Goal: Obtain resource: Download file/media

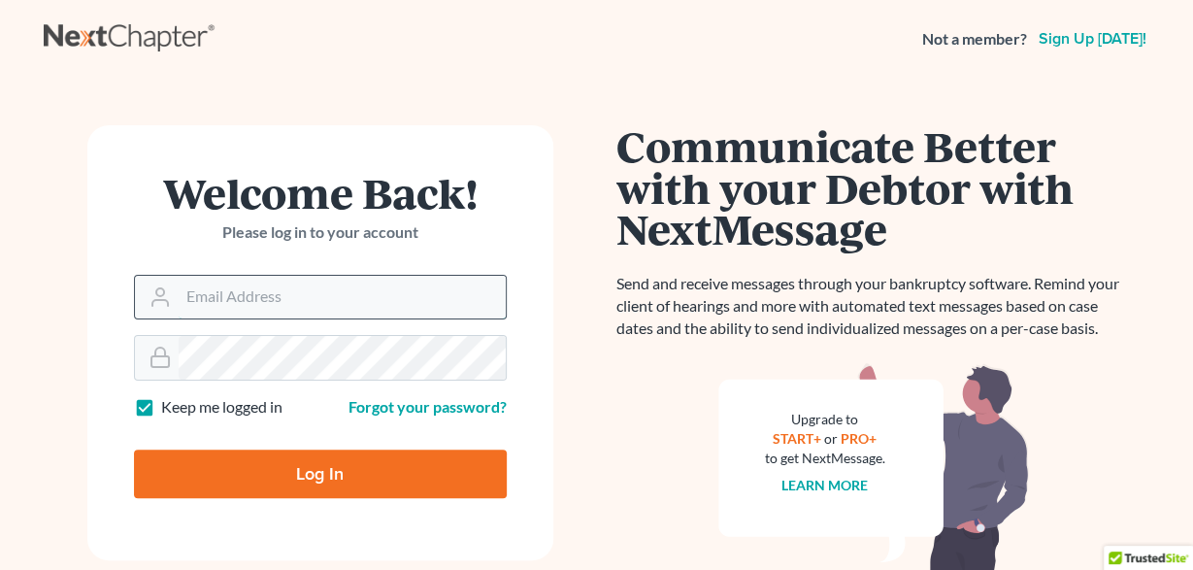
click at [210, 304] on input "Email Address" at bounding box center [342, 297] width 327 height 43
type input "[PERSON_NAME][EMAIL_ADDRESS][DOMAIN_NAME]"
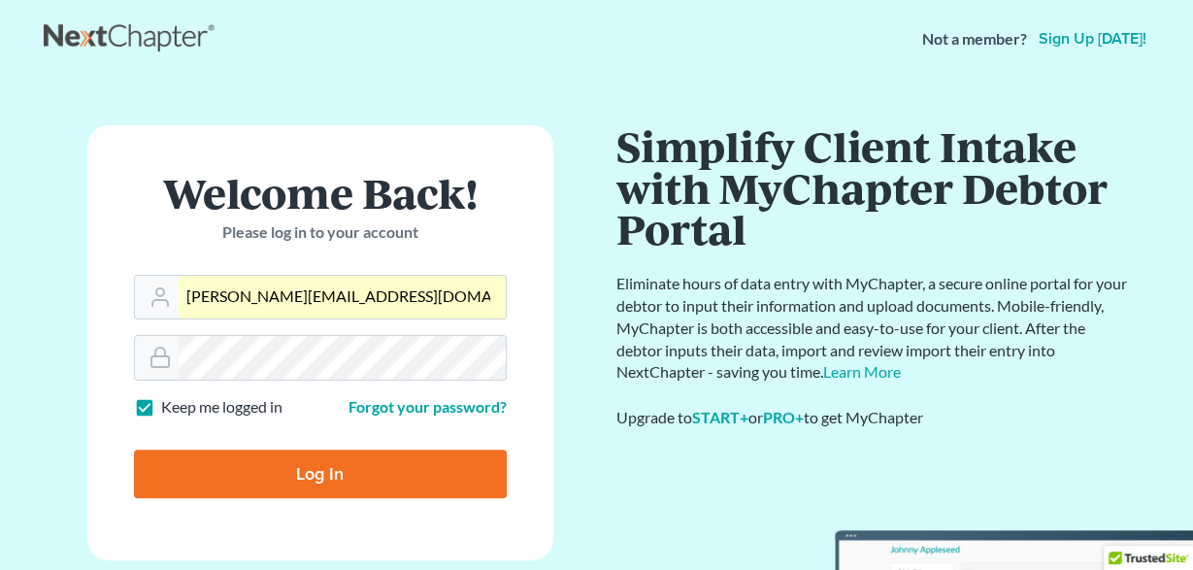
click at [296, 467] on input "Log In" at bounding box center [320, 473] width 373 height 49
type input "Thinking..."
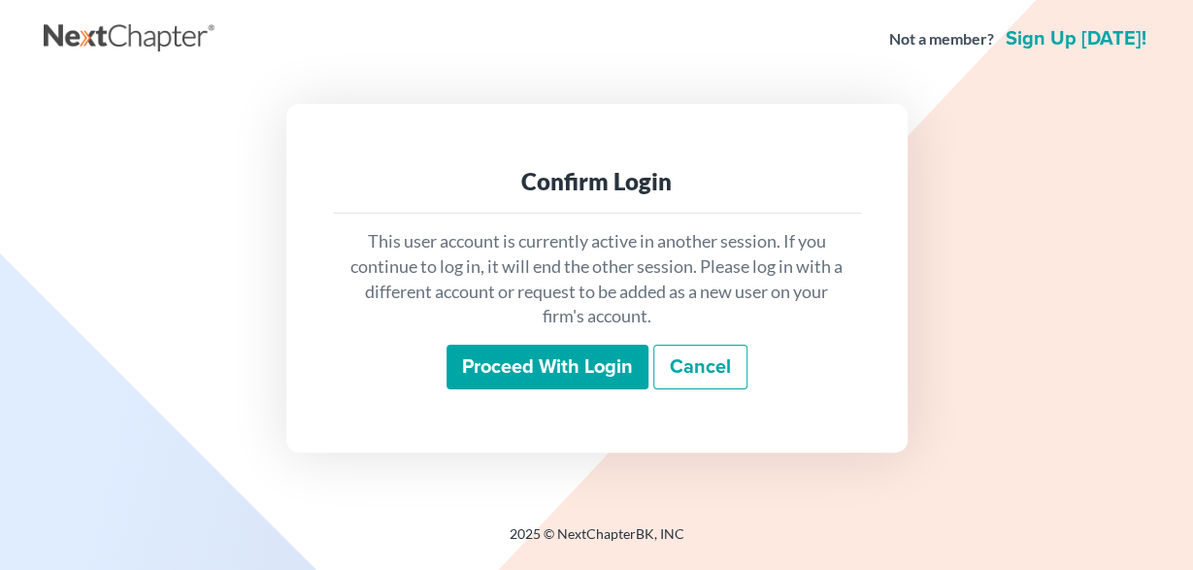
click at [579, 359] on input "Proceed with login" at bounding box center [547, 366] width 202 height 45
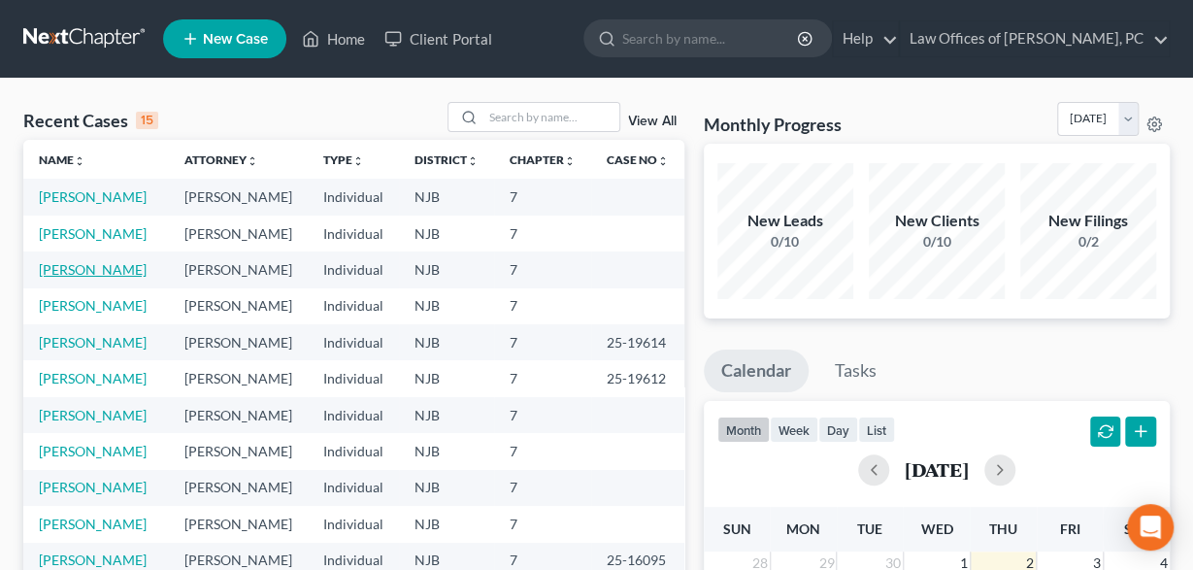
click at [106, 278] on link "Cowdery, Casey" at bounding box center [93, 269] width 108 height 16
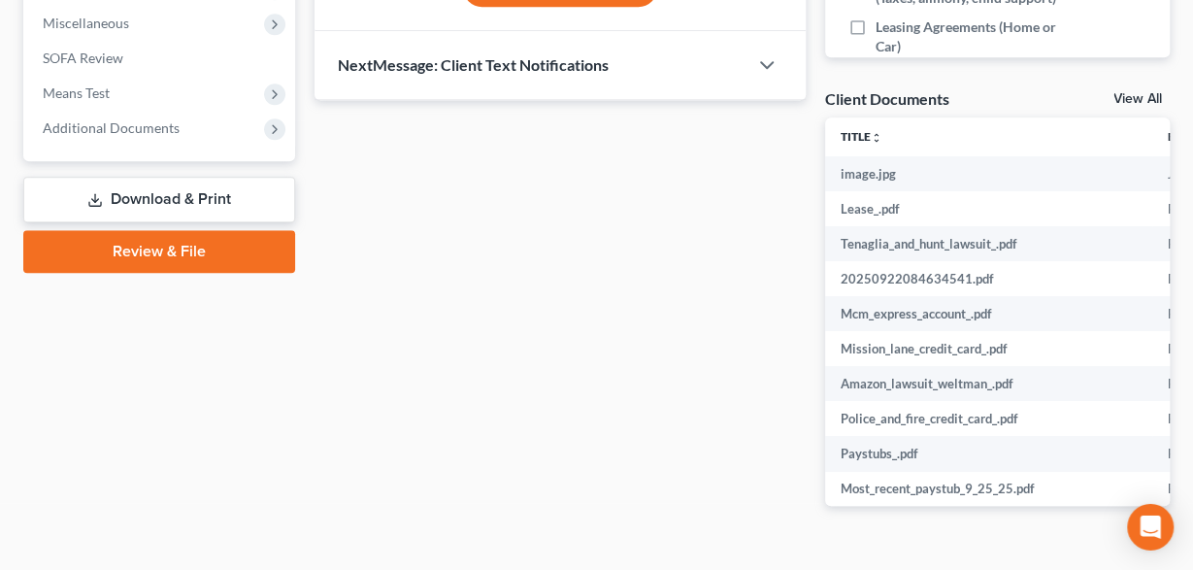
scroll to position [706, 0]
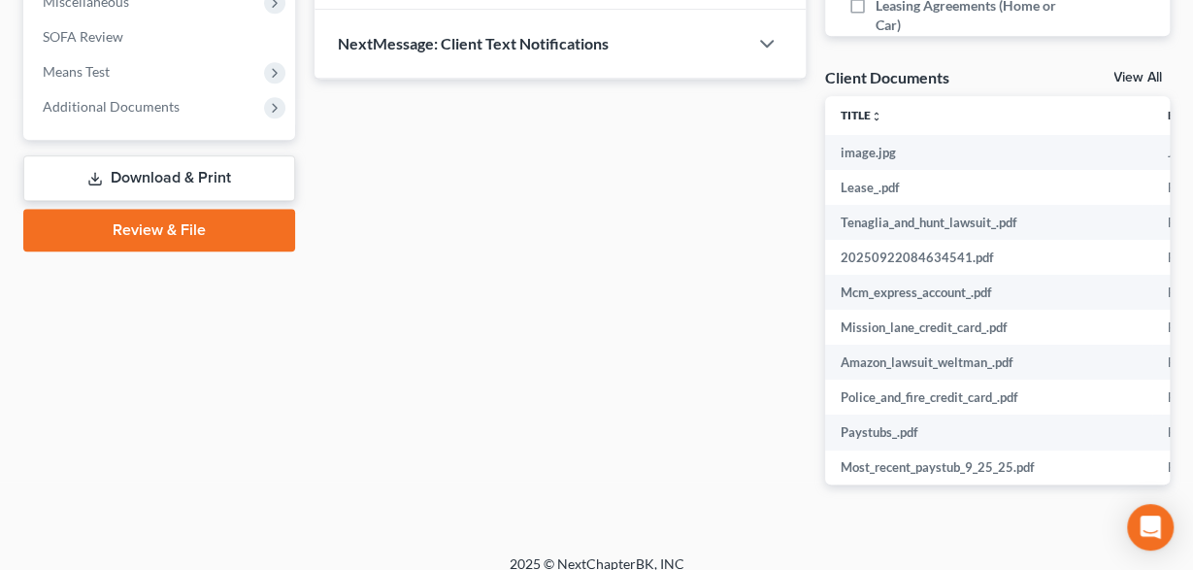
click at [199, 175] on link "Download & Print" at bounding box center [159, 178] width 272 height 46
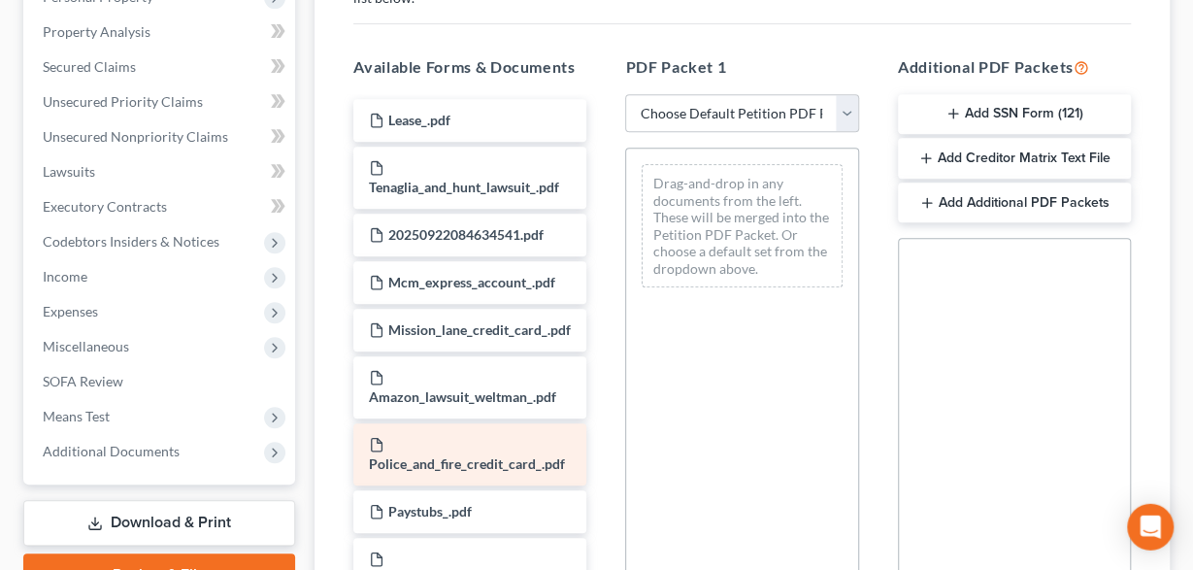
scroll to position [343, 0]
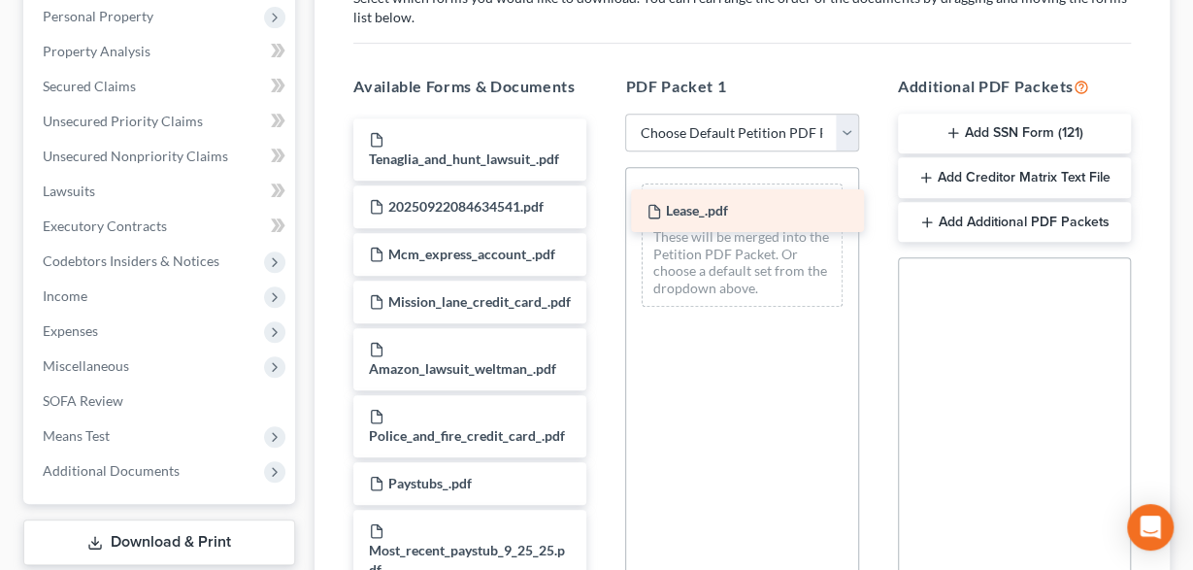
drag, startPoint x: 445, startPoint y: 126, endPoint x: 723, endPoint y: 199, distance: 286.9
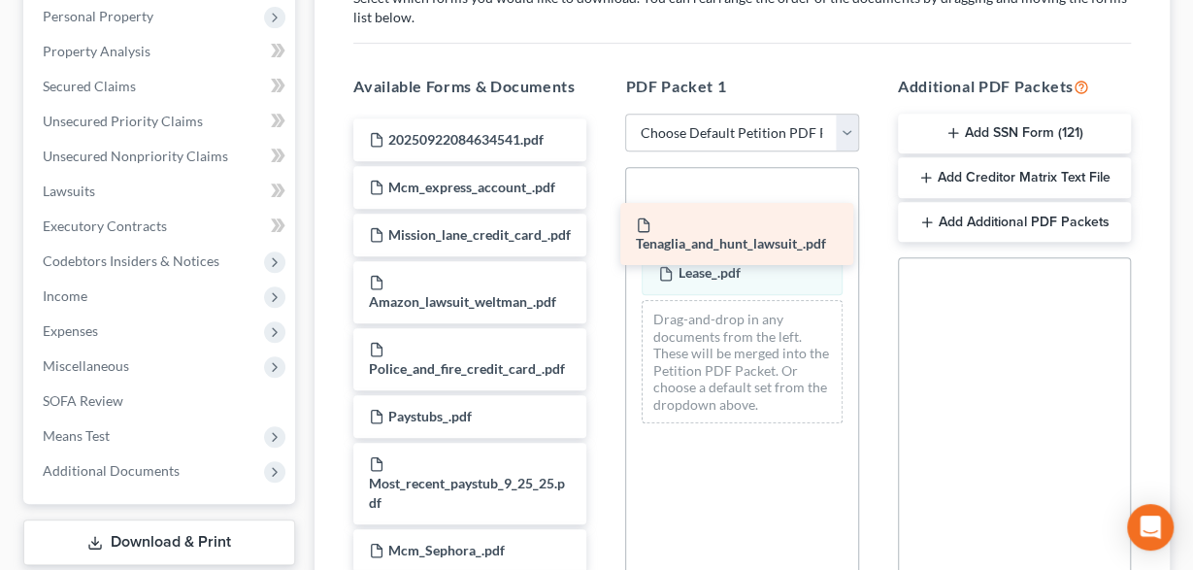
drag, startPoint x: 468, startPoint y: 154, endPoint x: 735, endPoint y: 242, distance: 280.8
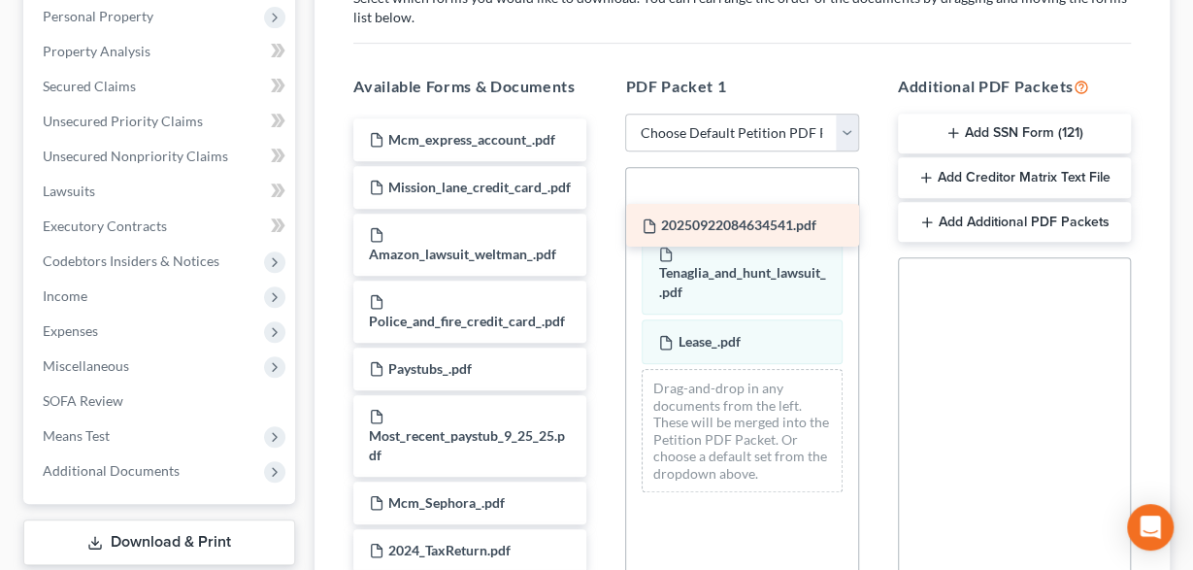
drag, startPoint x: 471, startPoint y: 133, endPoint x: 752, endPoint y: 221, distance: 294.9
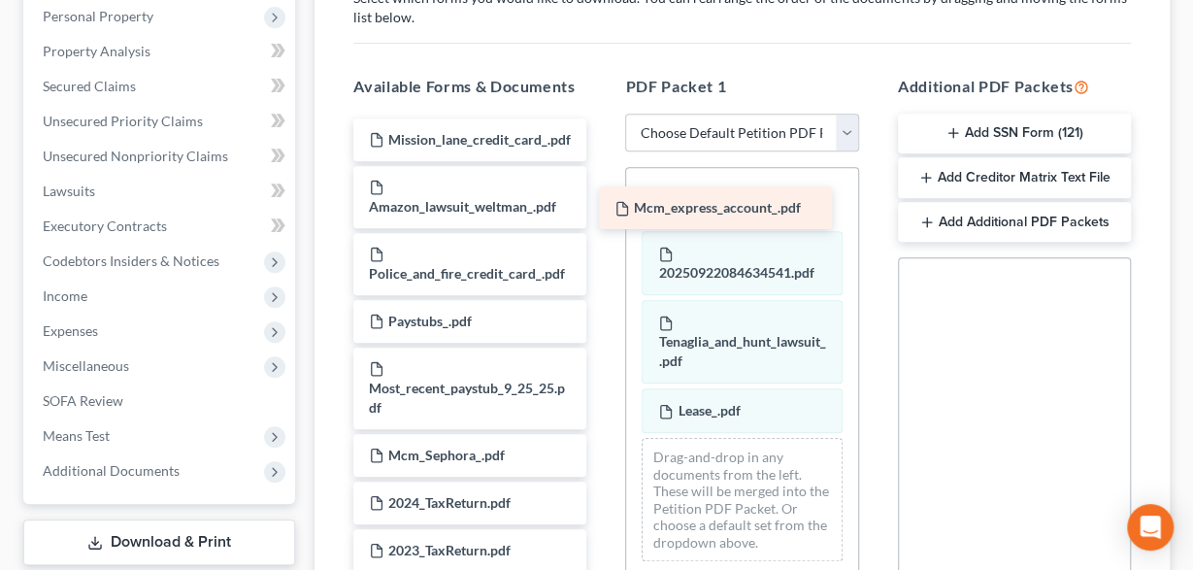
drag, startPoint x: 470, startPoint y: 127, endPoint x: 715, endPoint y: 198, distance: 255.5
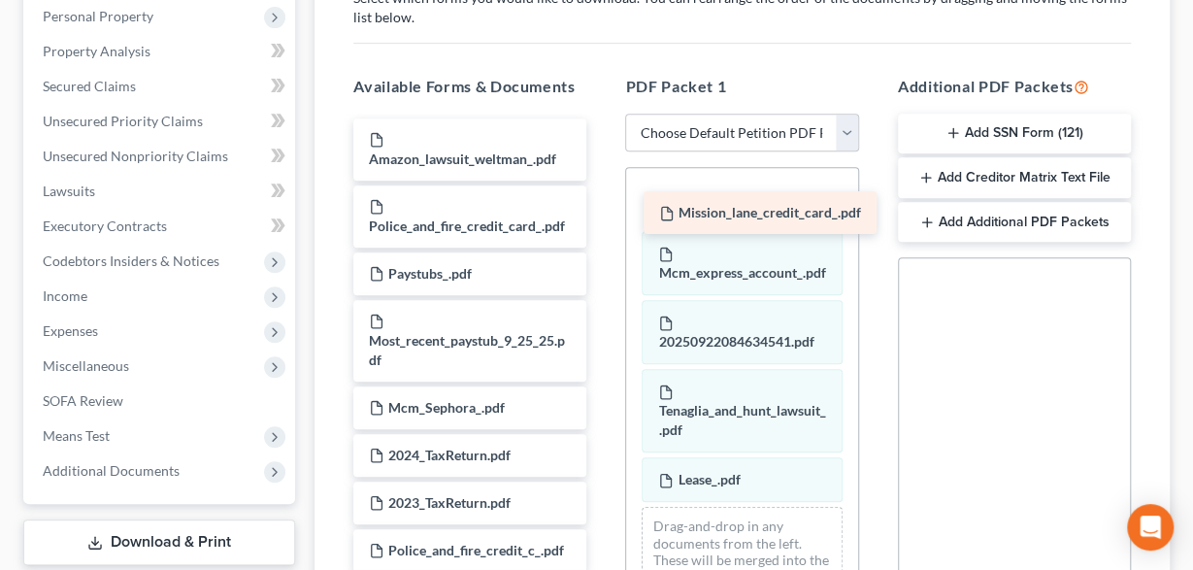
drag, startPoint x: 424, startPoint y: 133, endPoint x: 731, endPoint y: 207, distance: 315.4
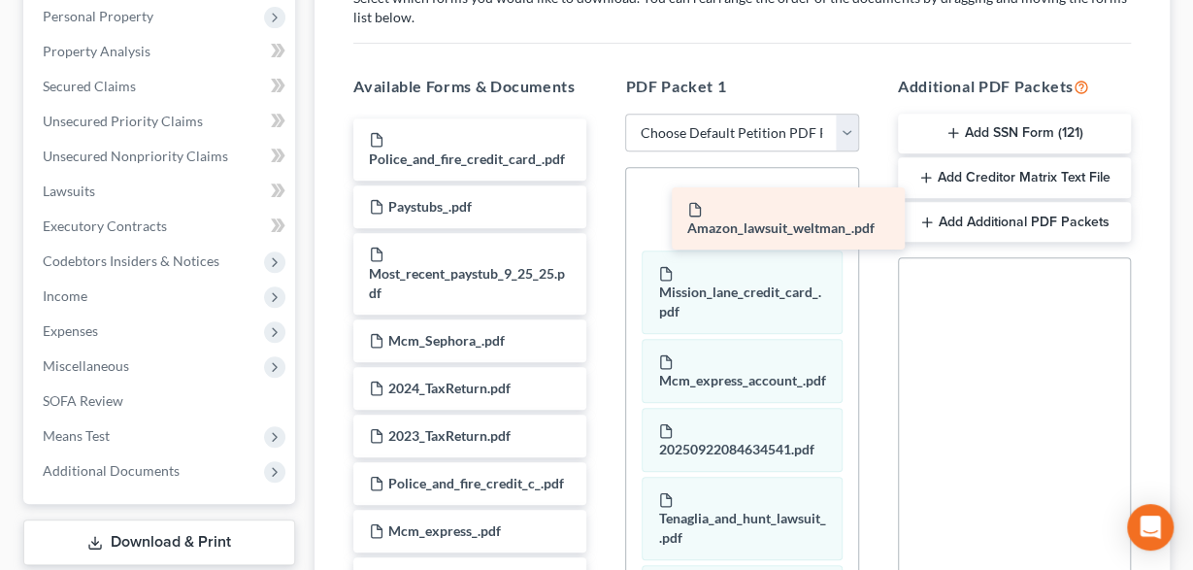
drag, startPoint x: 436, startPoint y: 154, endPoint x: 773, endPoint y: 226, distance: 345.2
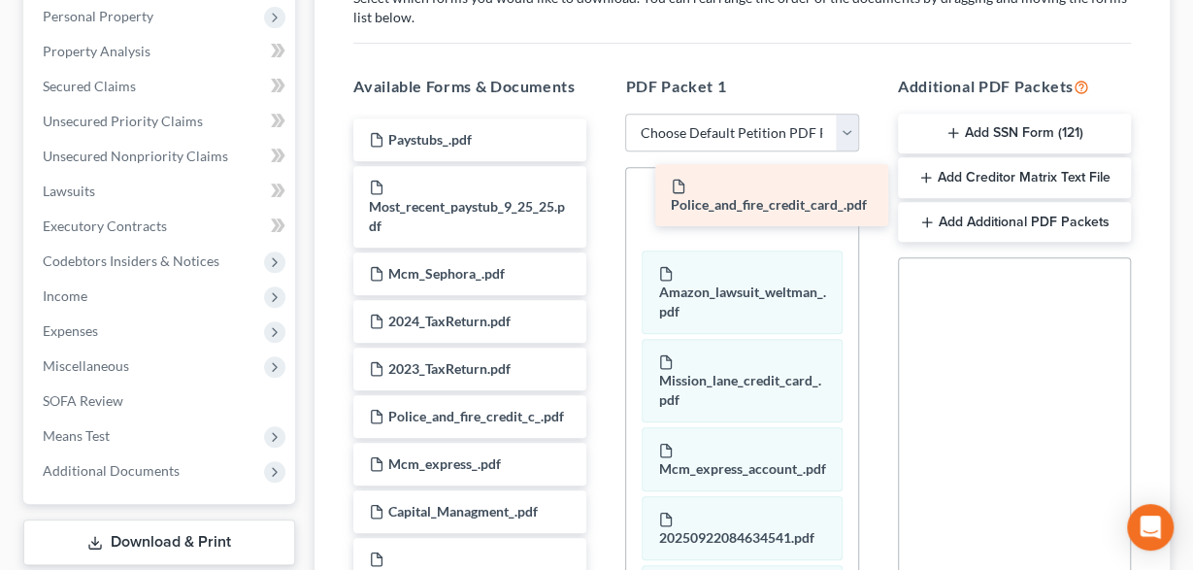
drag, startPoint x: 453, startPoint y: 152, endPoint x: 755, endPoint y: 201, distance: 305.7
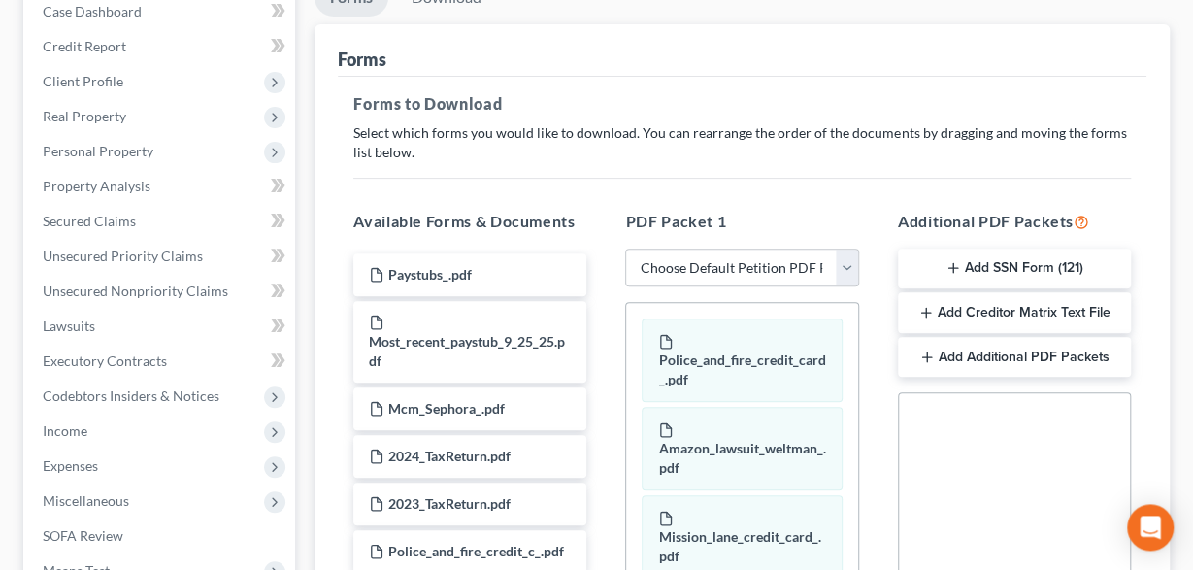
scroll to position [141, 0]
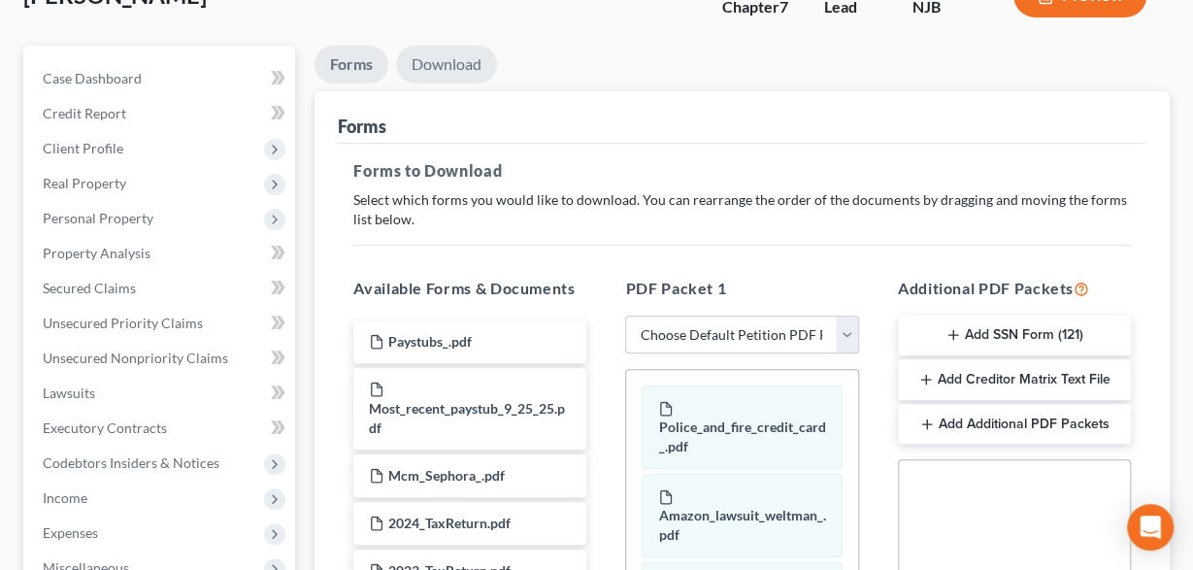
click at [429, 61] on link "Download" at bounding box center [446, 65] width 101 height 38
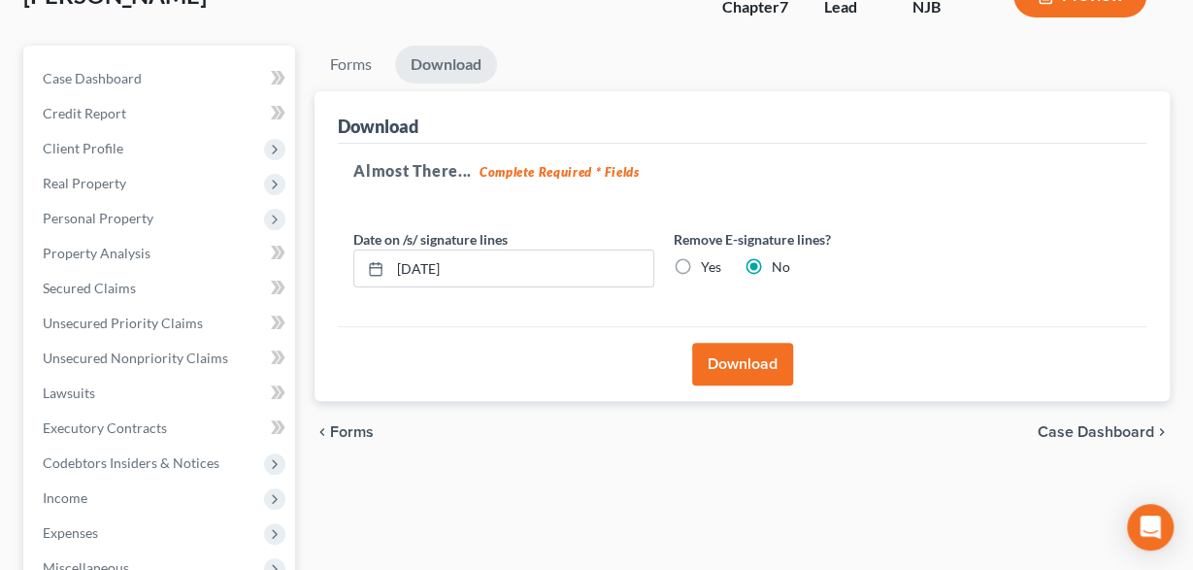
click at [737, 354] on button "Download" at bounding box center [742, 364] width 101 height 43
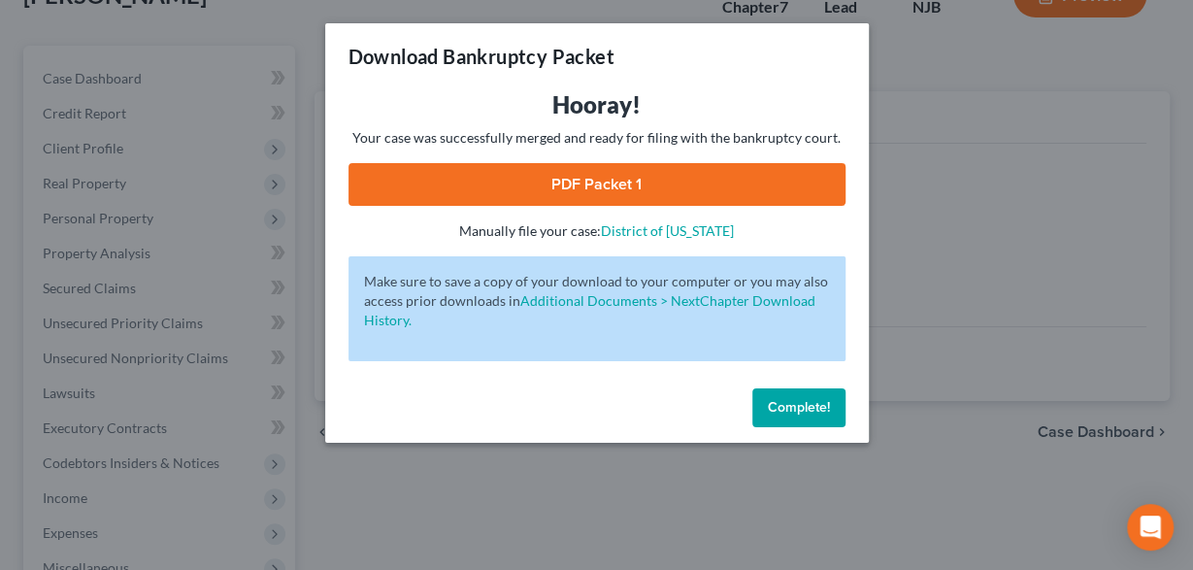
click at [572, 181] on link "PDF Packet 1" at bounding box center [596, 184] width 497 height 43
click at [791, 396] on button "Complete!" at bounding box center [798, 407] width 93 height 39
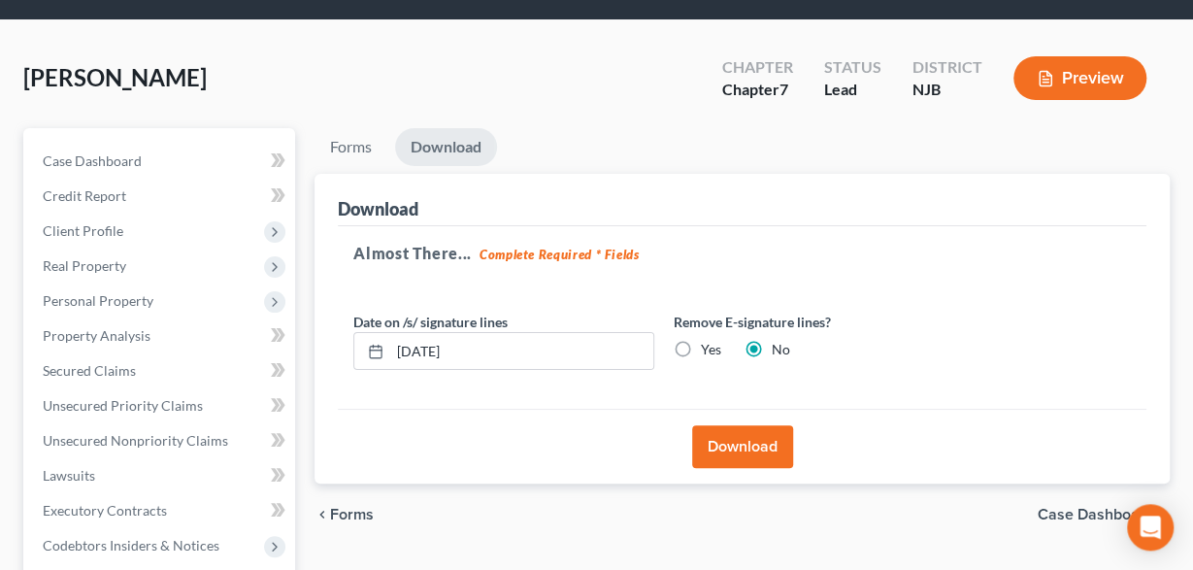
scroll to position [0, 0]
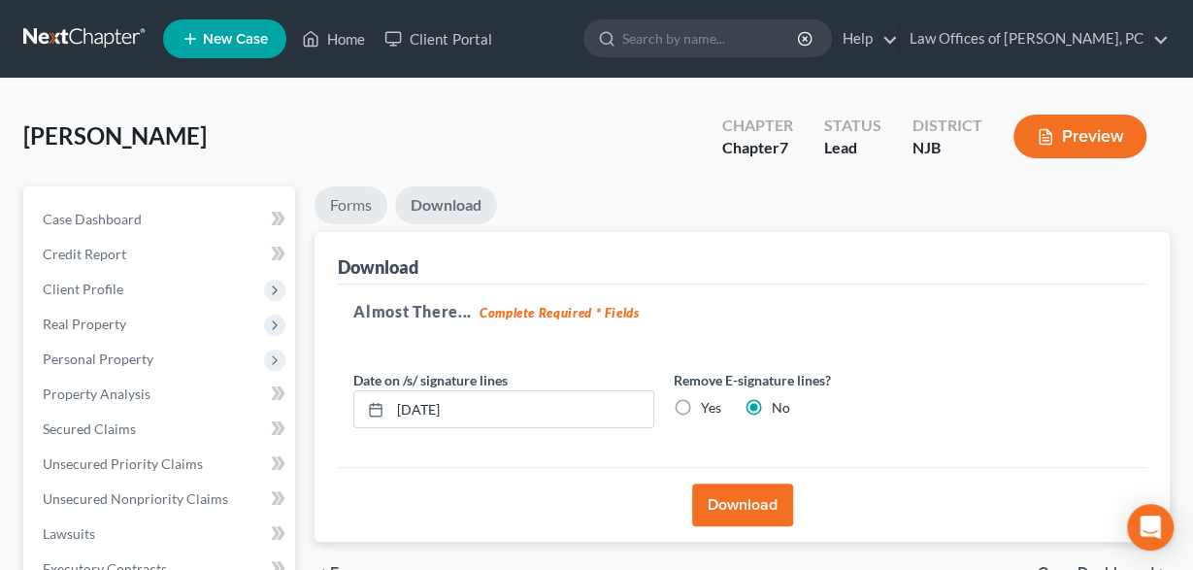
click at [355, 202] on link "Forms" at bounding box center [350, 205] width 73 height 38
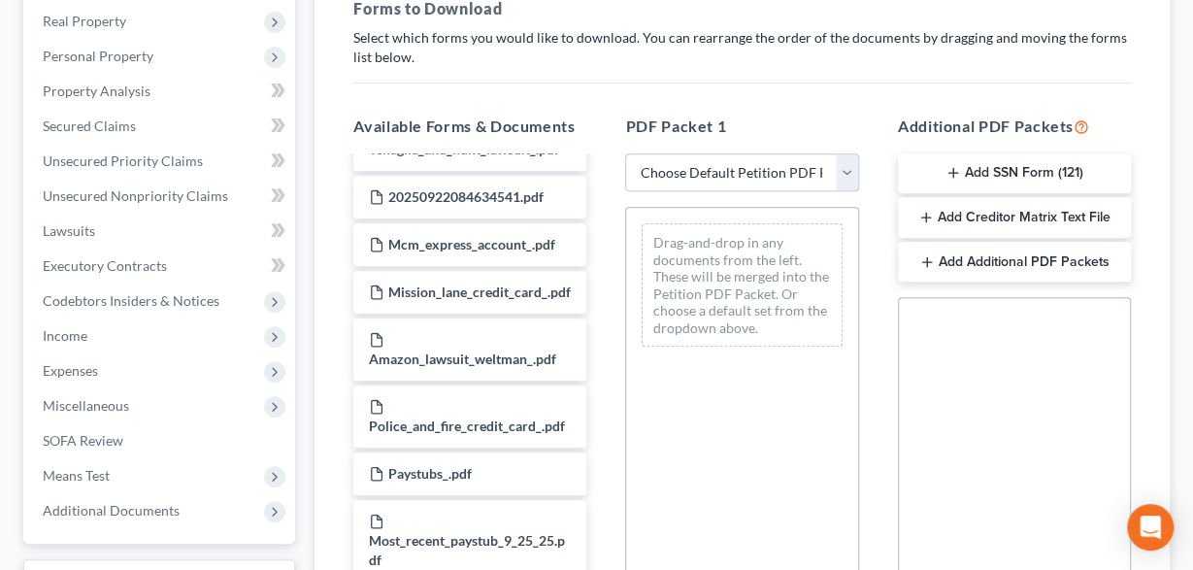
scroll to position [194, 0]
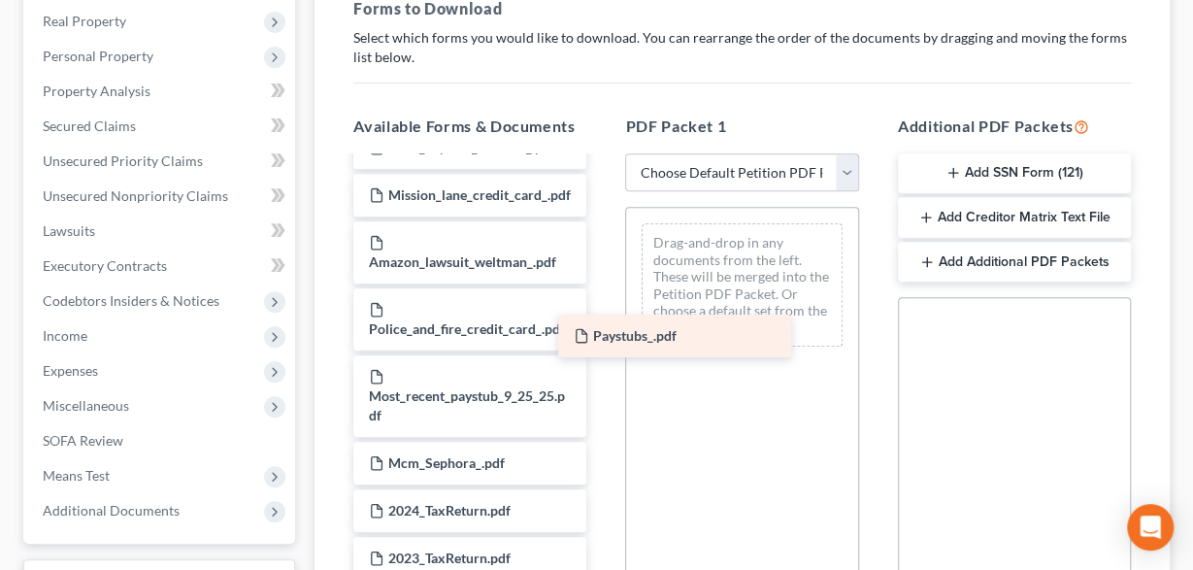
drag, startPoint x: 461, startPoint y: 373, endPoint x: 665, endPoint y: 335, distance: 207.3
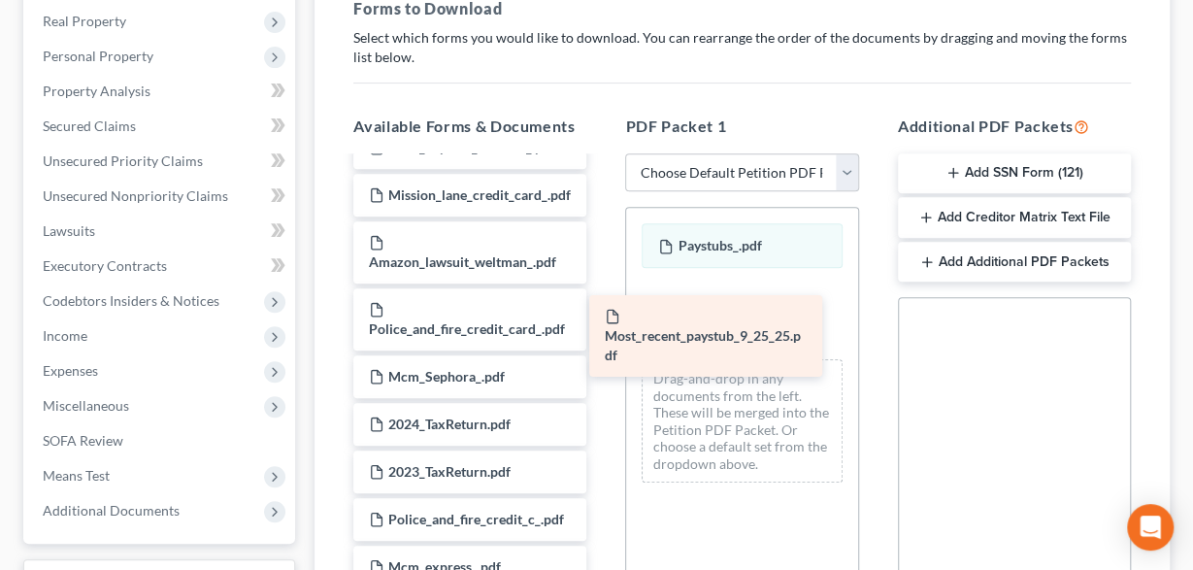
drag, startPoint x: 426, startPoint y: 398, endPoint x: 669, endPoint y: 337, distance: 250.2
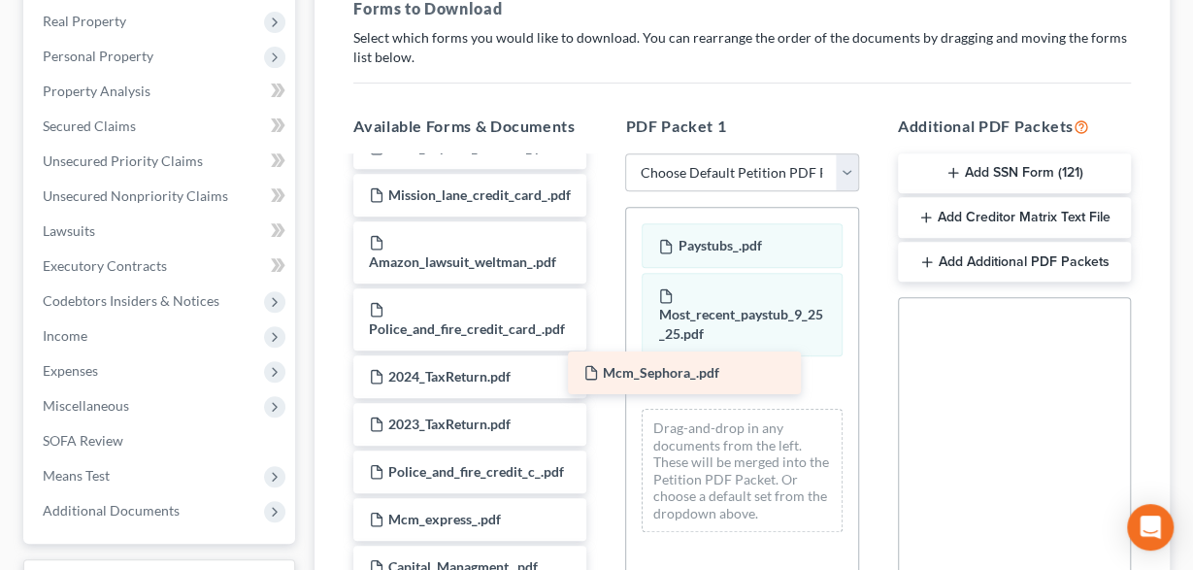
drag, startPoint x: 442, startPoint y: 377, endPoint x: 710, endPoint y: 370, distance: 268.9
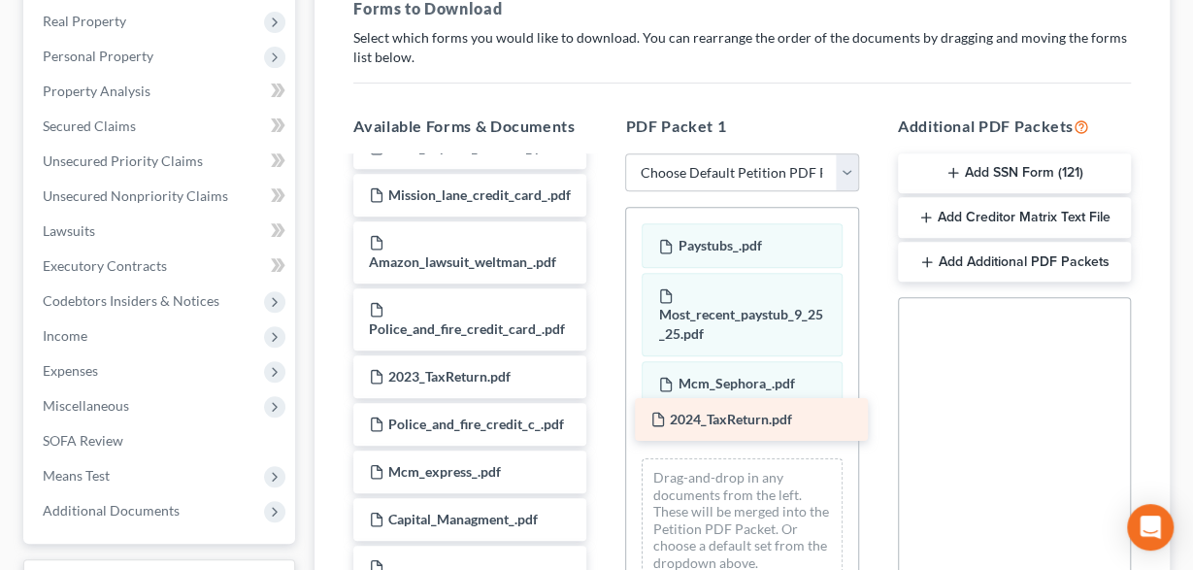
drag, startPoint x: 451, startPoint y: 373, endPoint x: 738, endPoint y: 417, distance: 290.7
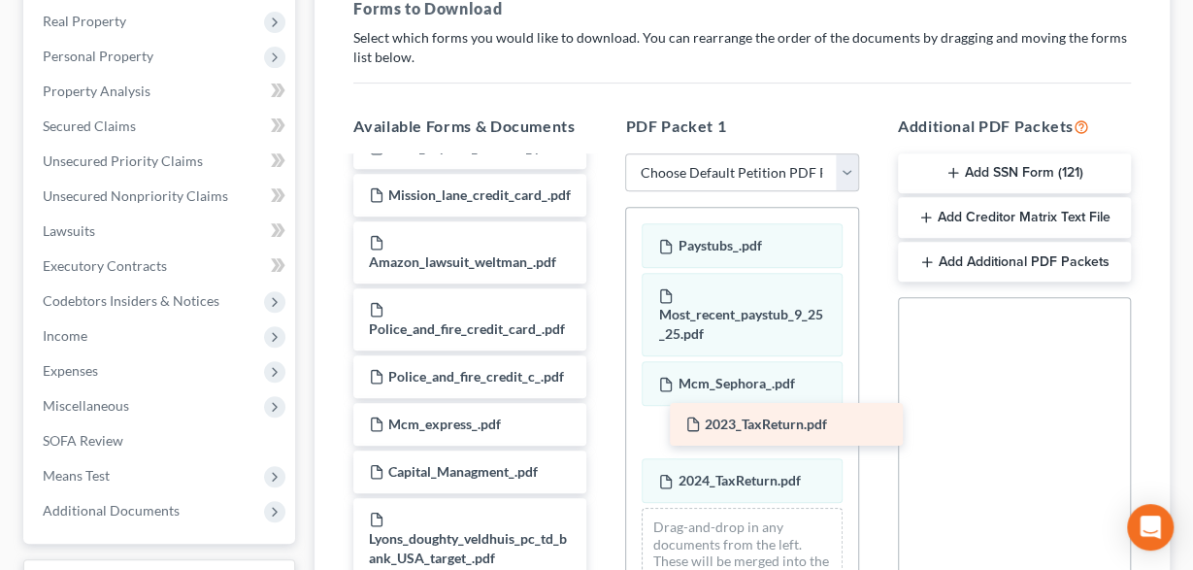
drag, startPoint x: 428, startPoint y: 368, endPoint x: 744, endPoint y: 417, distance: 320.2
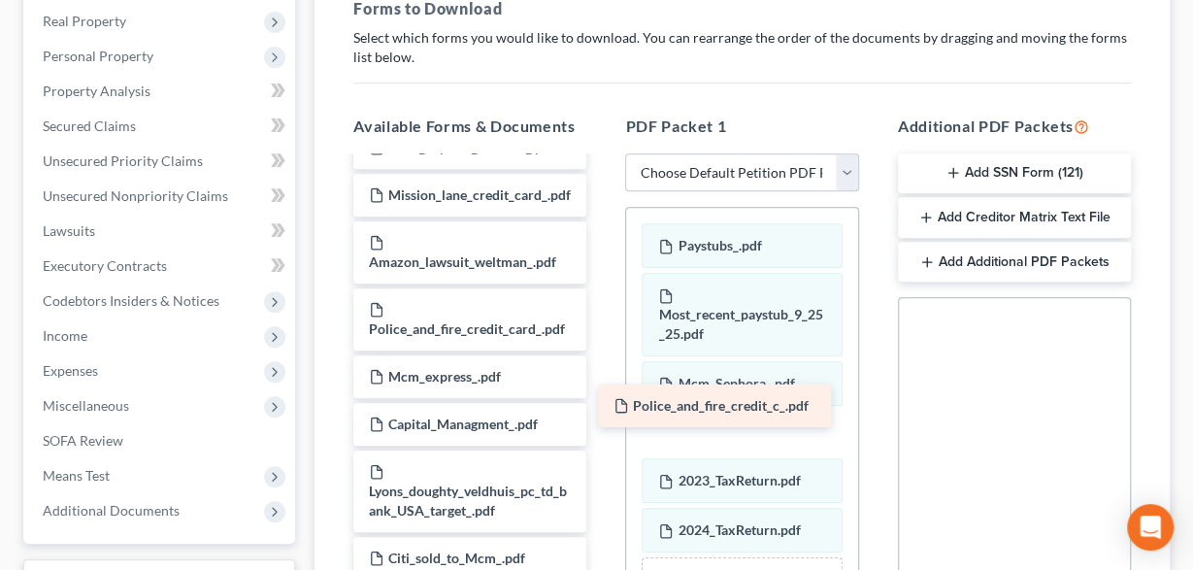
drag, startPoint x: 482, startPoint y: 364, endPoint x: 729, endPoint y: 395, distance: 248.4
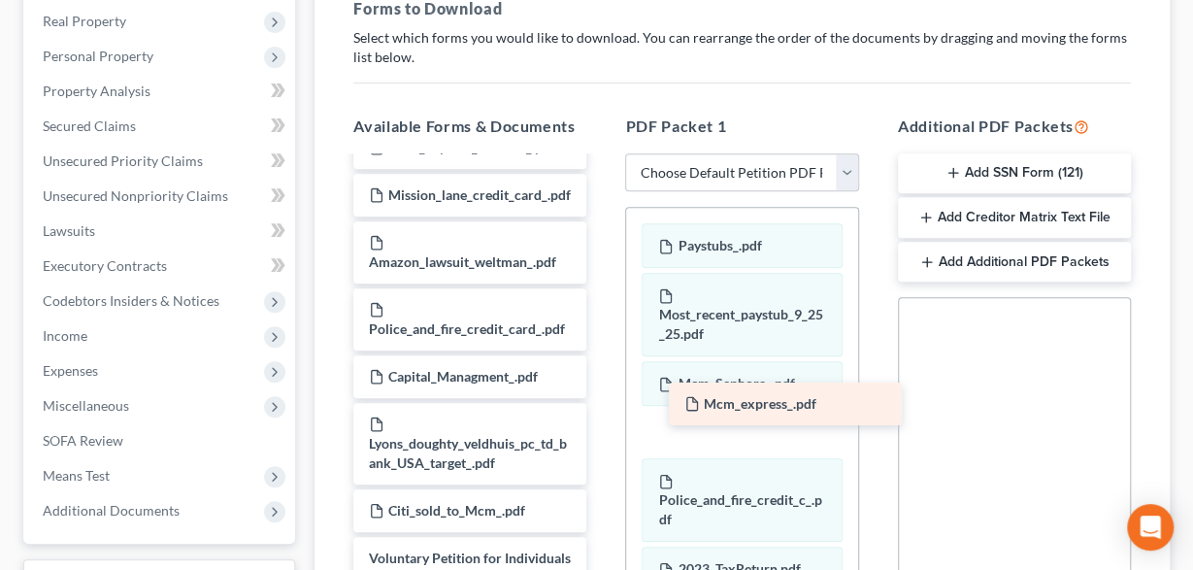
drag, startPoint x: 465, startPoint y: 368, endPoint x: 780, endPoint y: 397, distance: 316.7
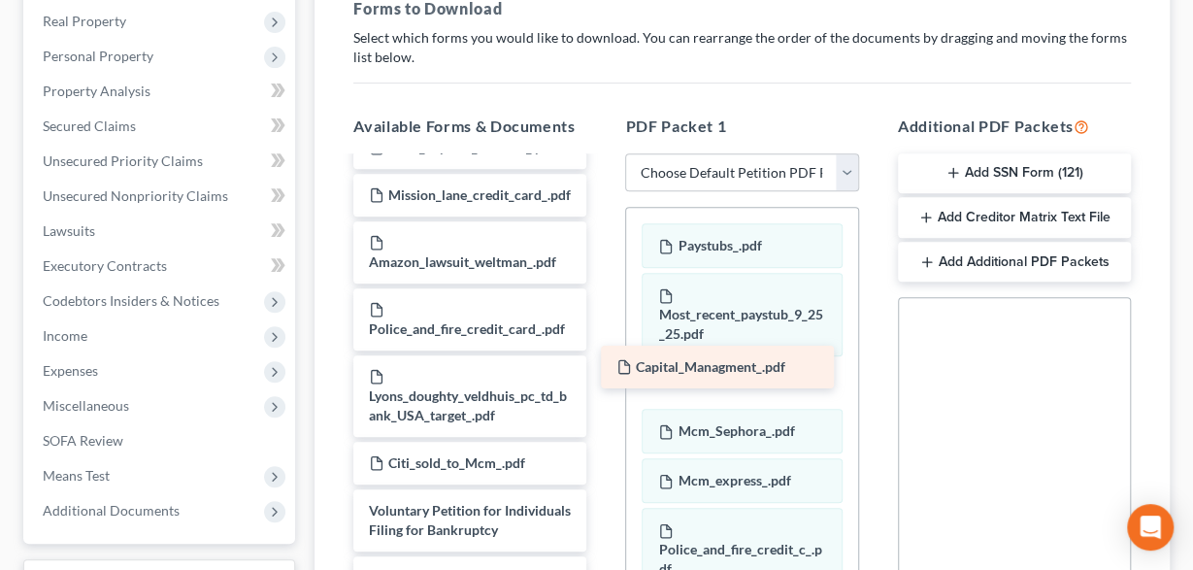
drag, startPoint x: 487, startPoint y: 377, endPoint x: 735, endPoint y: 370, distance: 247.6
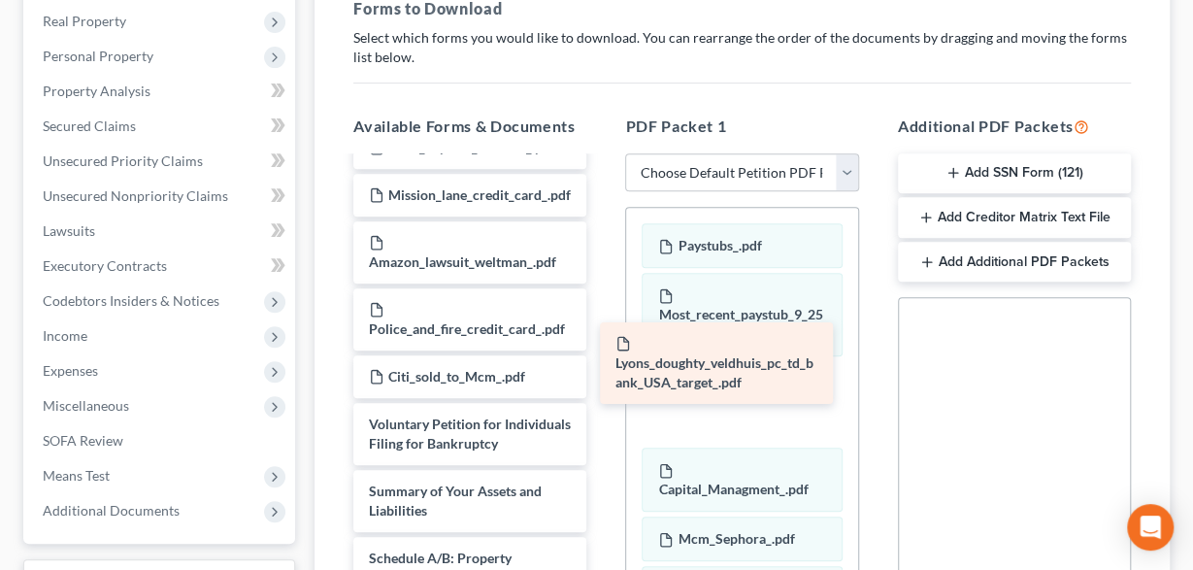
drag, startPoint x: 499, startPoint y: 409, endPoint x: 744, endPoint y: 377, distance: 247.5
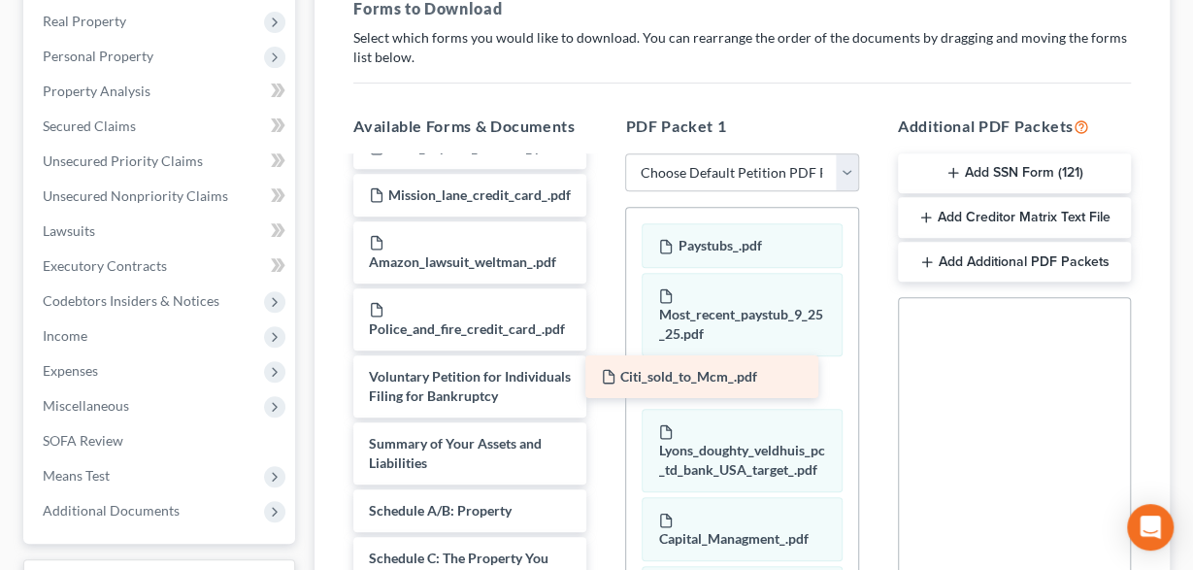
drag, startPoint x: 451, startPoint y: 376, endPoint x: 695, endPoint y: 377, distance: 243.6
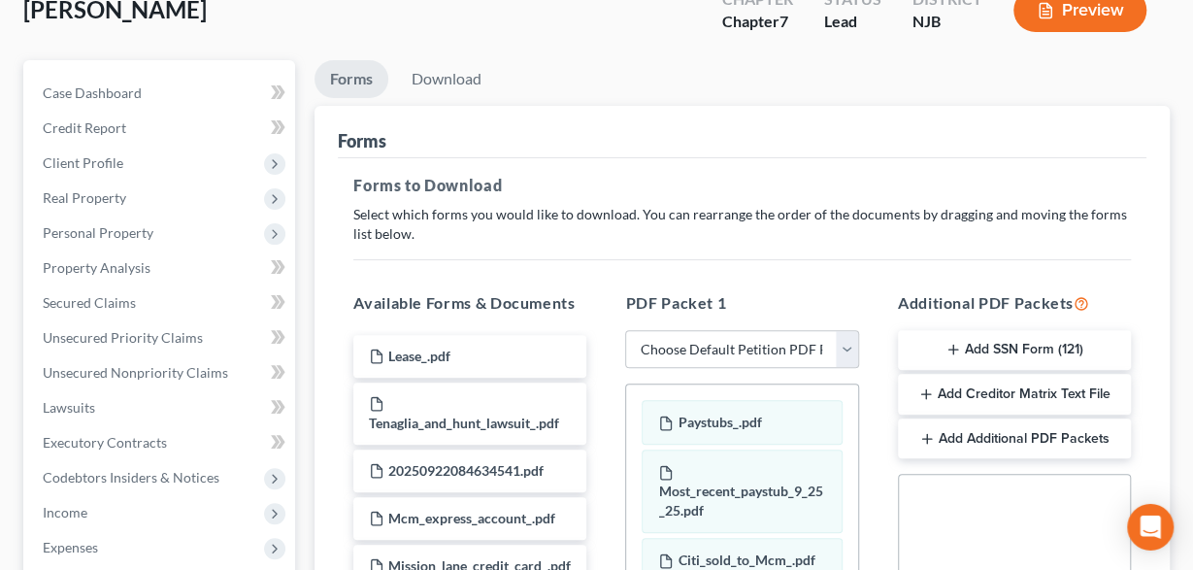
scroll to position [0, 0]
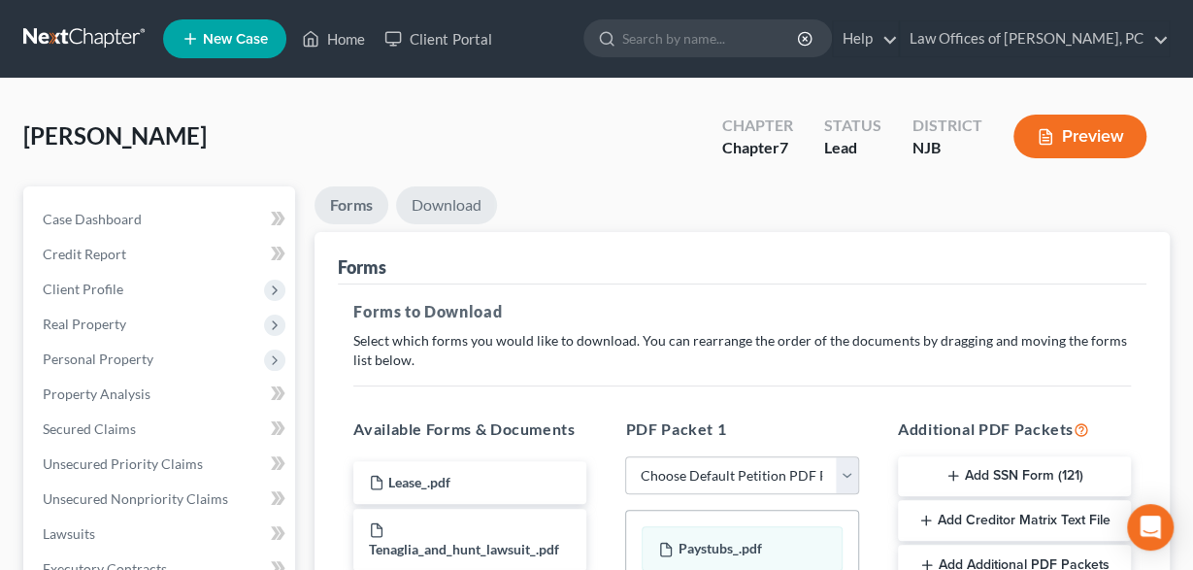
click at [442, 201] on link "Download" at bounding box center [446, 205] width 101 height 38
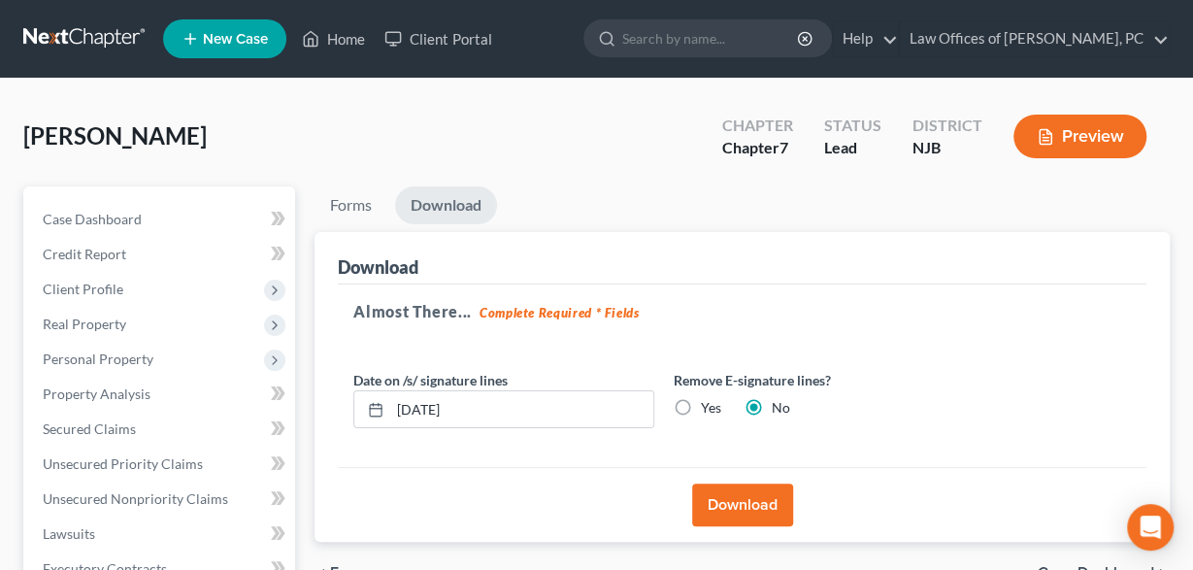
click at [737, 509] on button "Download" at bounding box center [742, 504] width 101 height 43
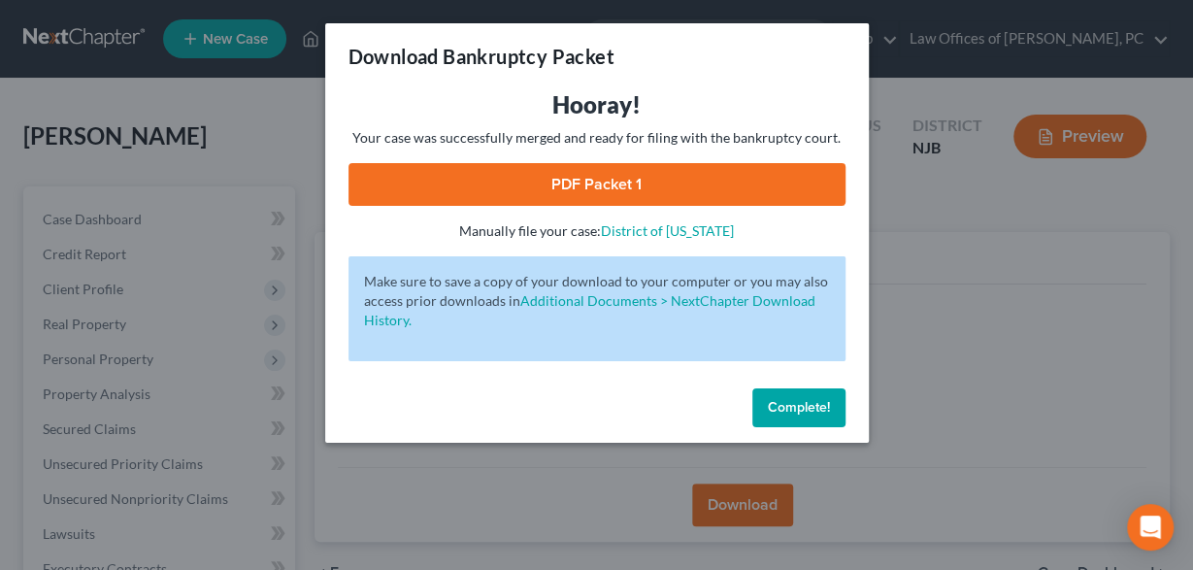
click at [576, 176] on link "PDF Packet 1" at bounding box center [596, 184] width 497 height 43
click at [785, 403] on span "Complete!" at bounding box center [799, 407] width 62 height 16
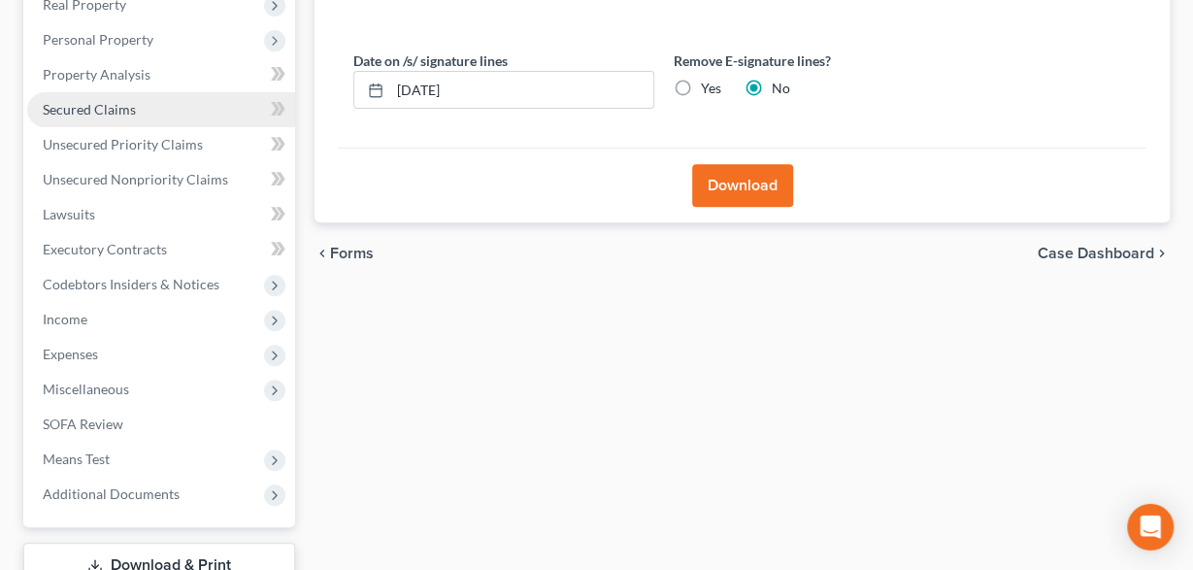
scroll to position [404, 0]
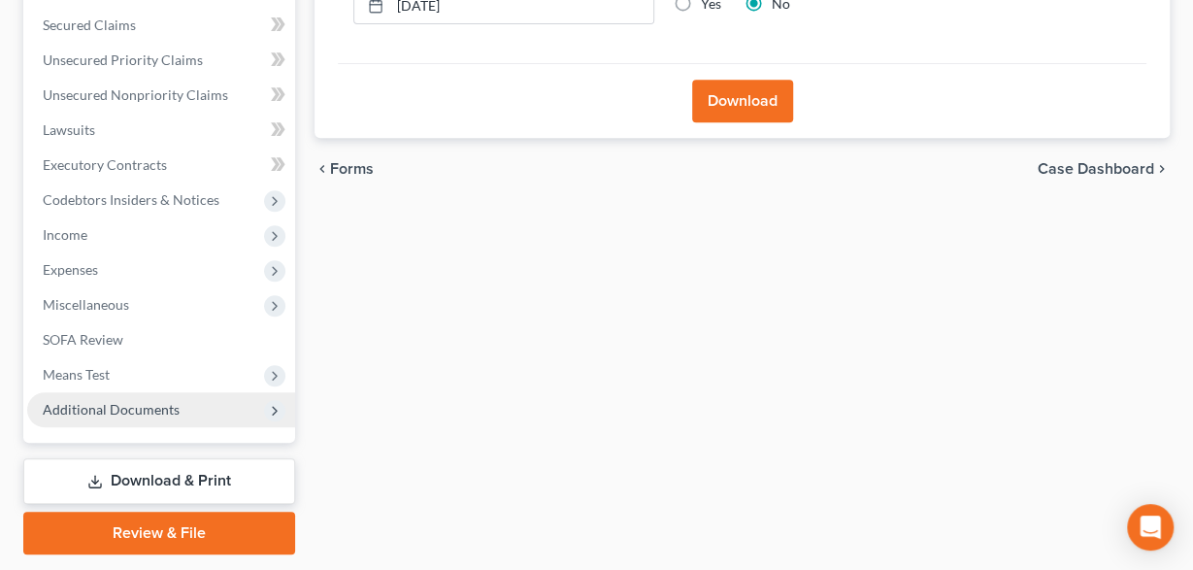
click at [157, 405] on span "Additional Documents" at bounding box center [111, 409] width 137 height 16
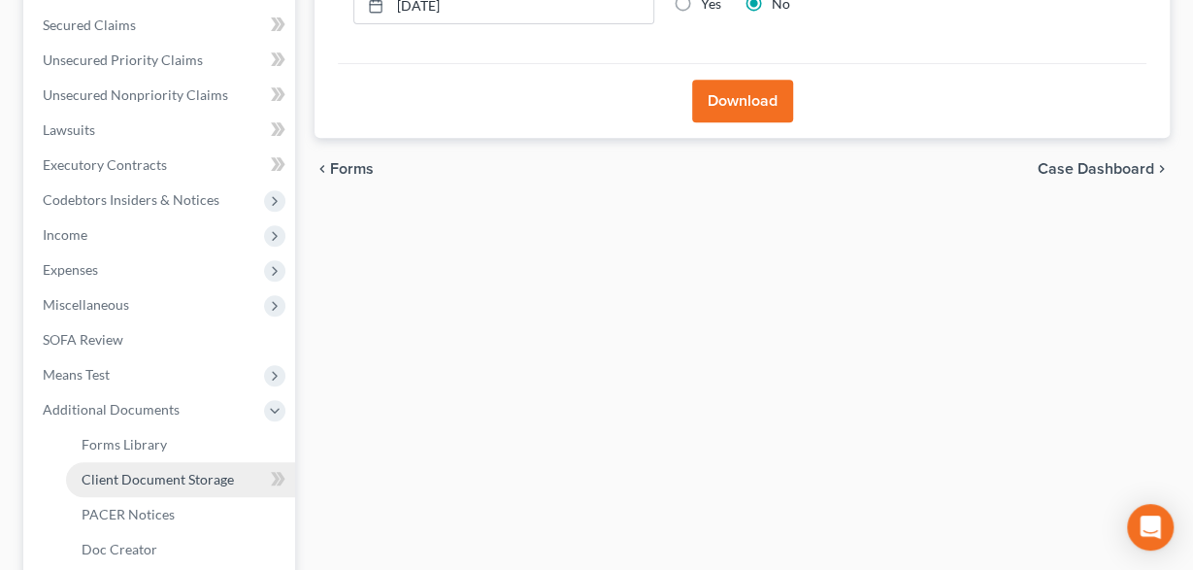
click at [149, 473] on span "Client Document Storage" at bounding box center [158, 479] width 152 height 16
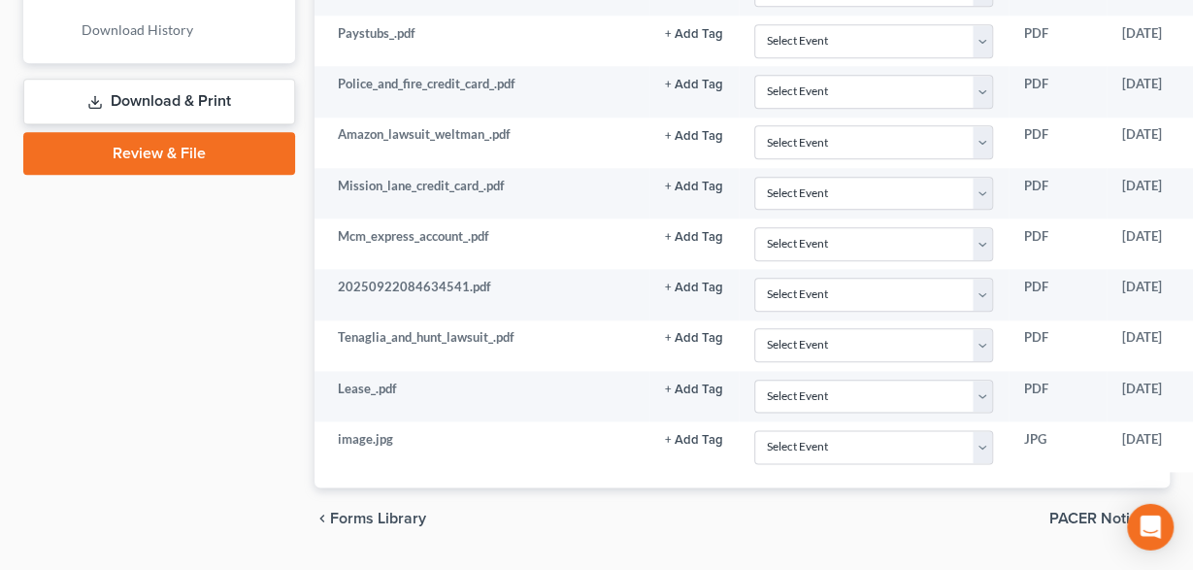
scroll to position [998, 0]
